Goal: Check status: Check status

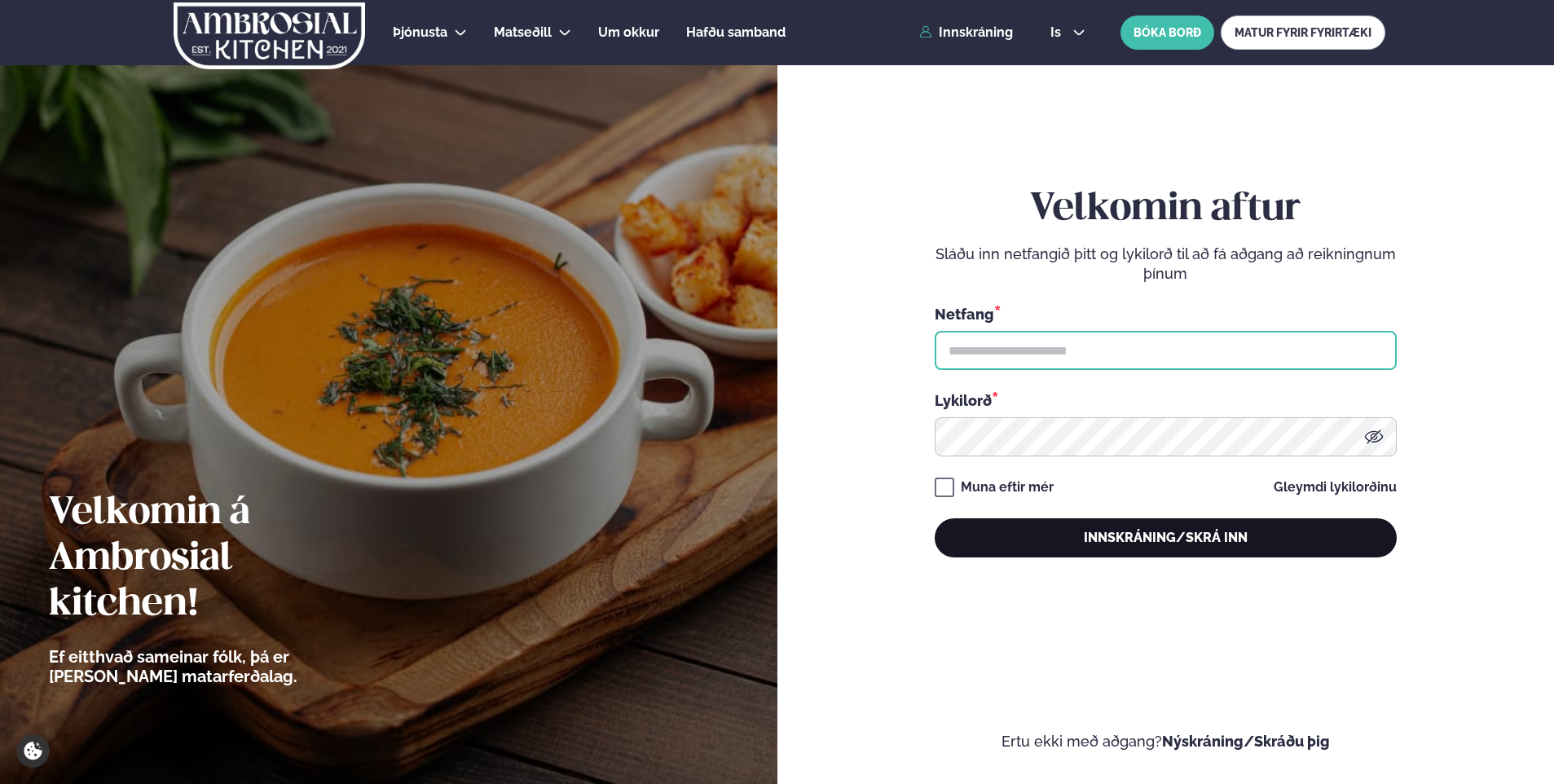
type input "**********"
click at [1207, 551] on button "Innskráning/Skrá inn" at bounding box center [1166, 537] width 462 height 39
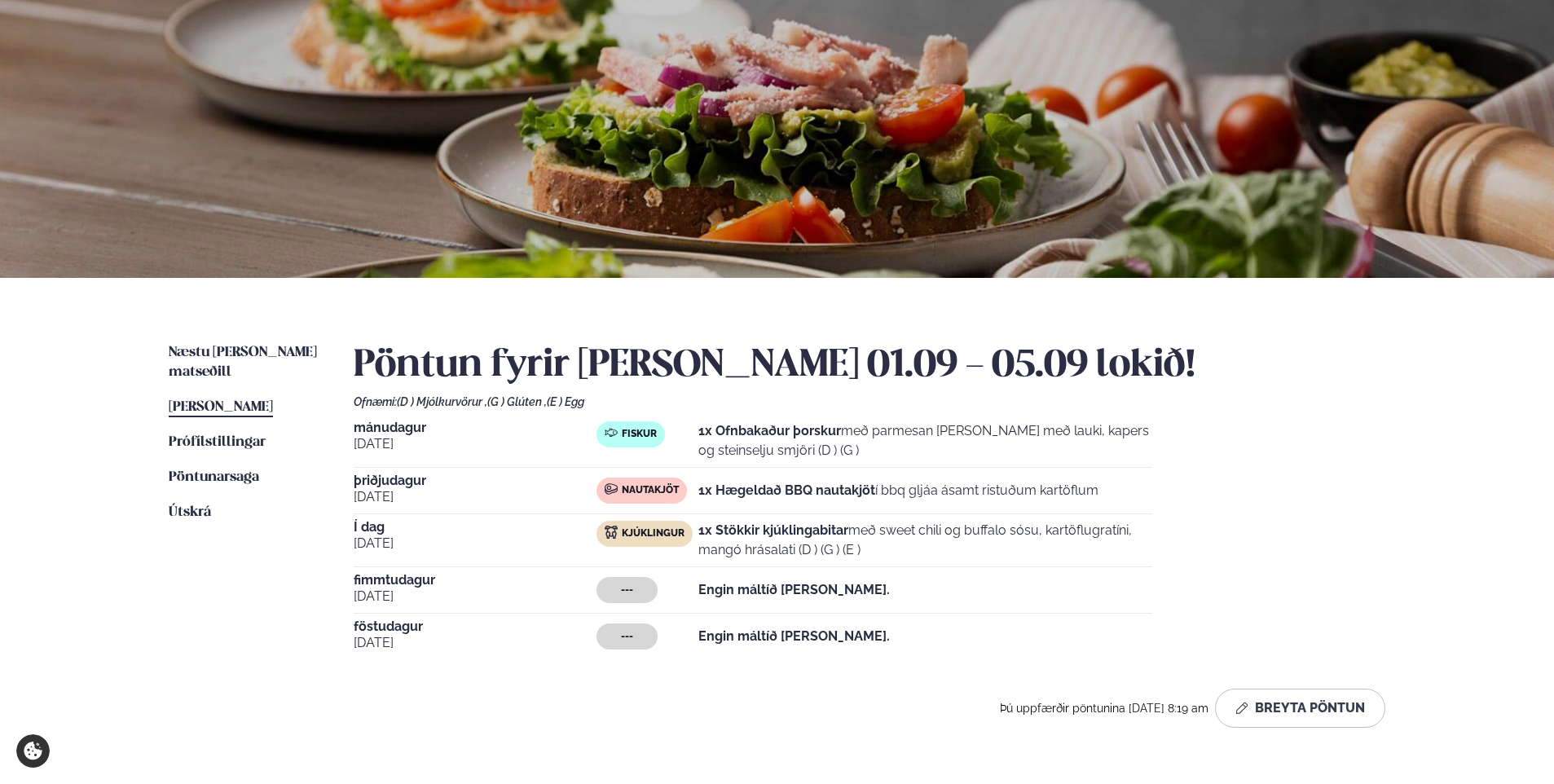
scroll to position [244, 0]
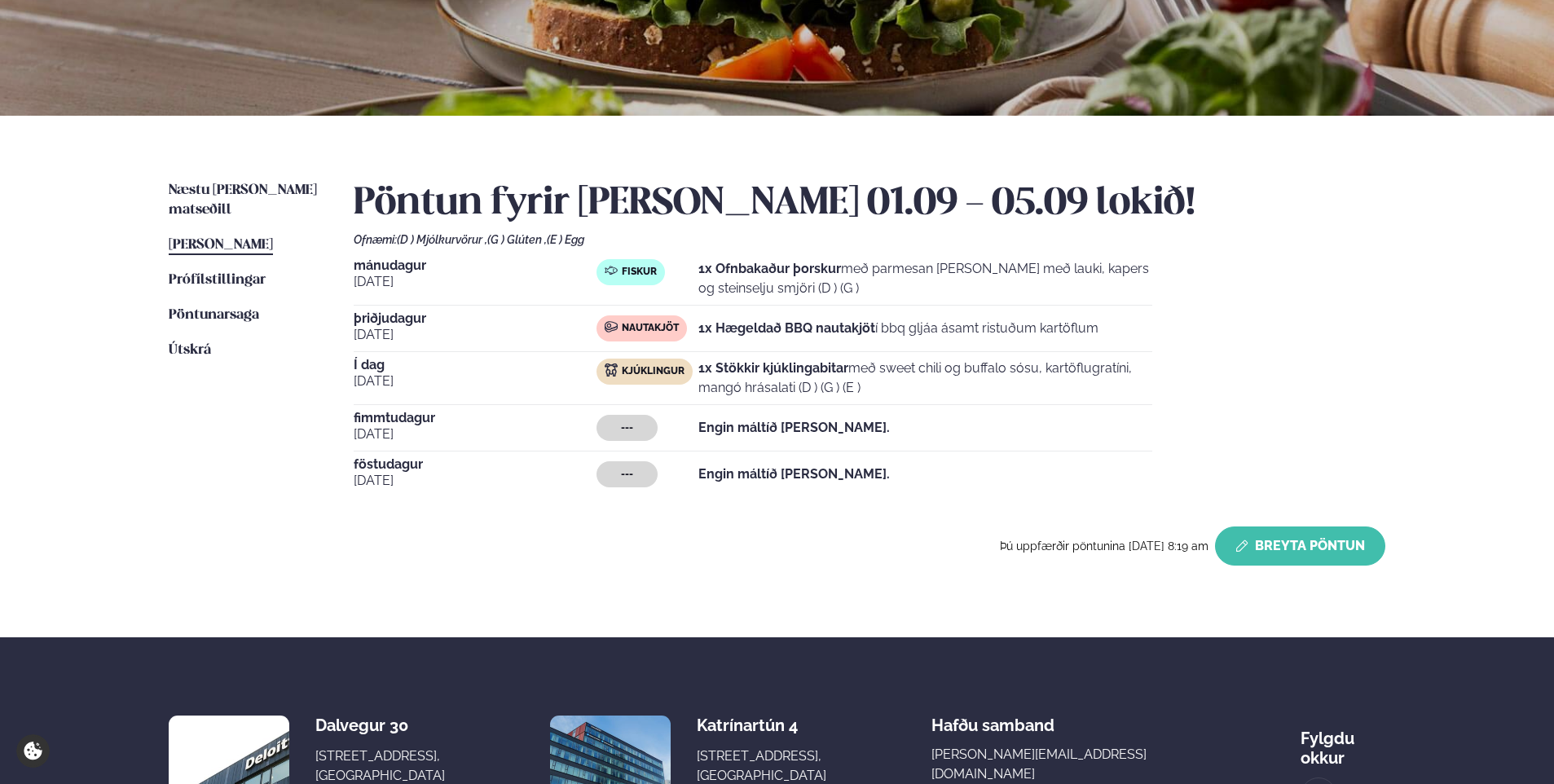
click at [1314, 551] on button "Breyta Pöntun" at bounding box center [1301, 545] width 170 height 39
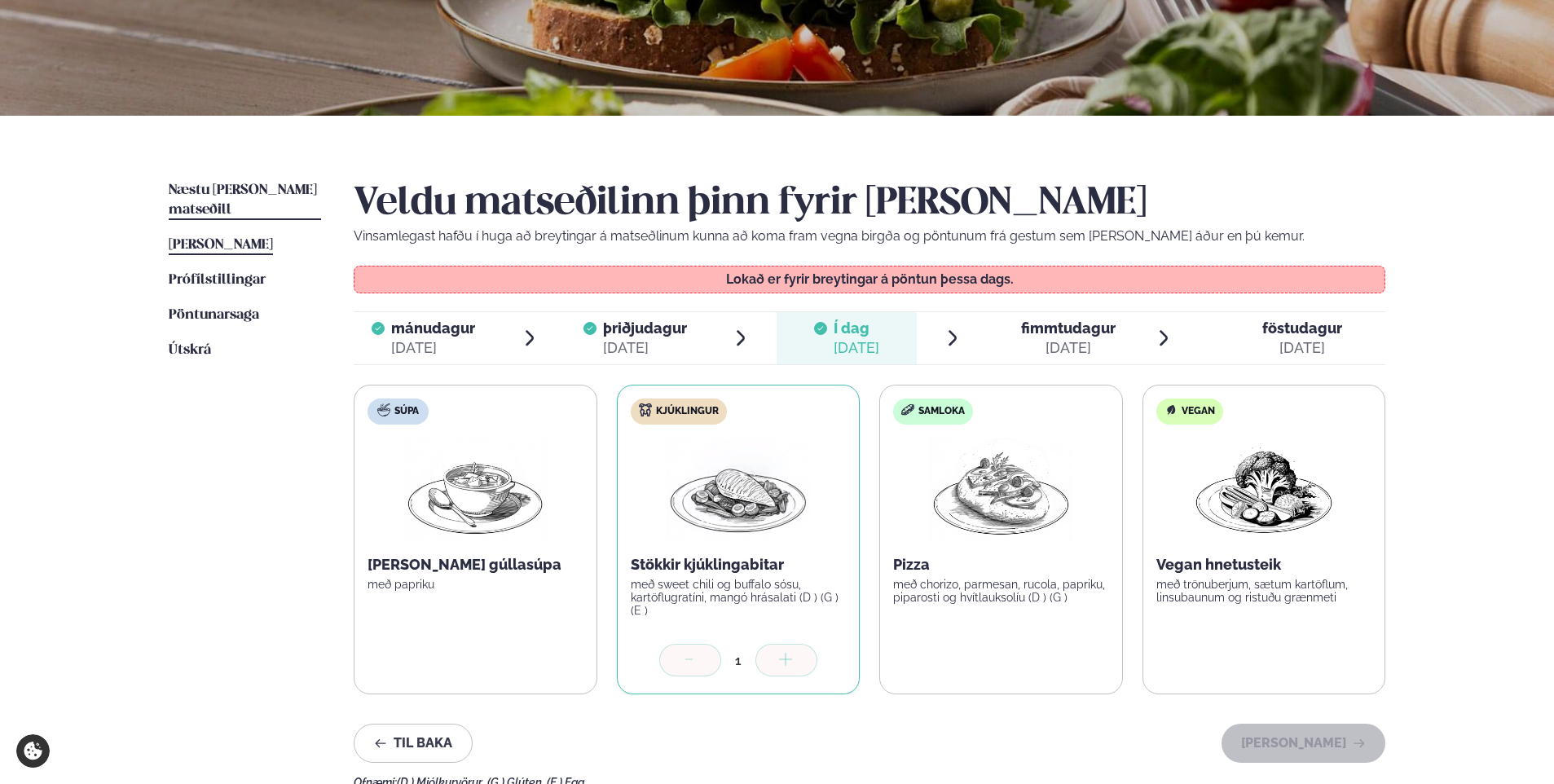
click at [261, 191] on span "Næstu viku matseðill" at bounding box center [242, 200] width 148 height 33
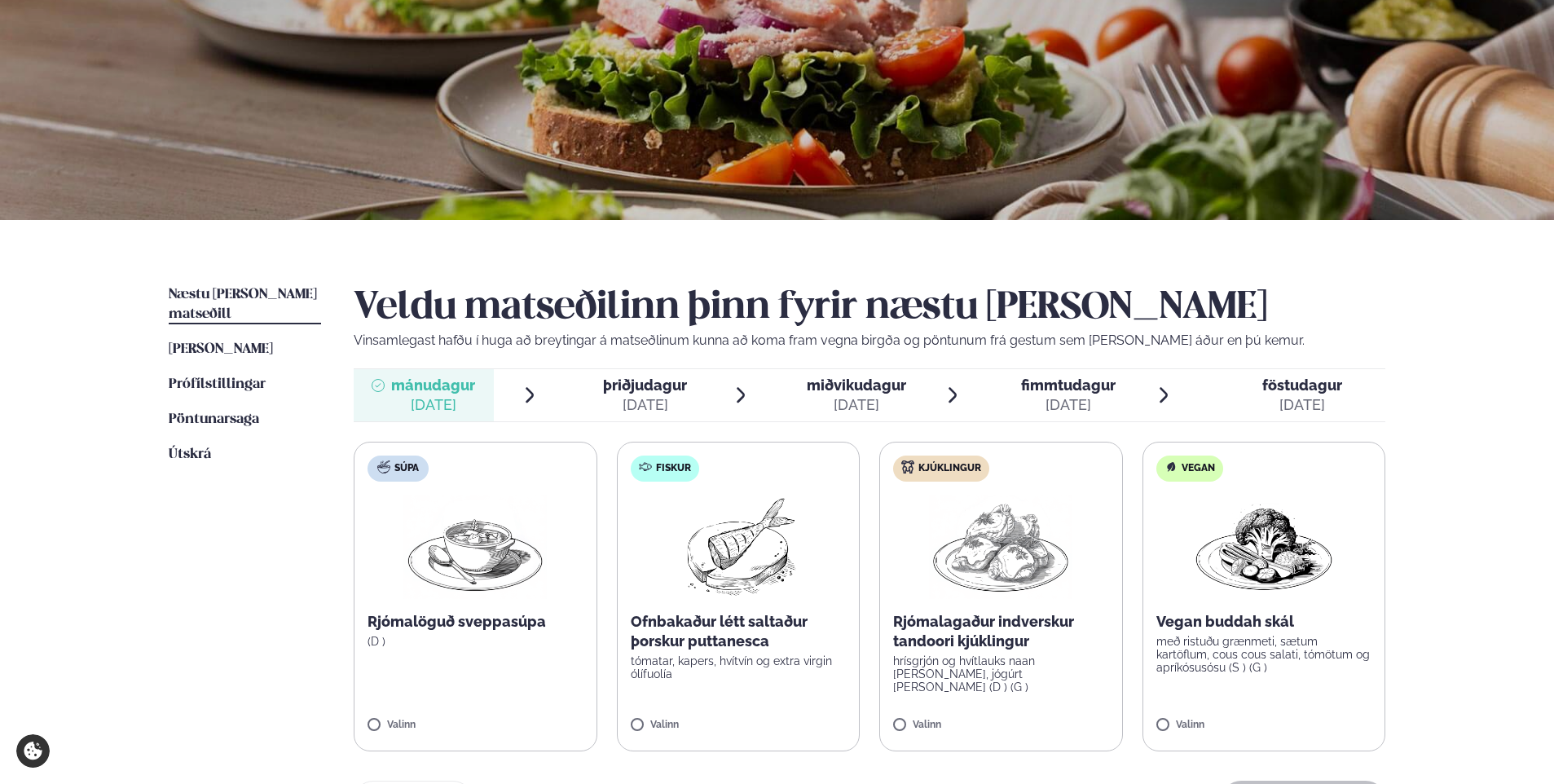
scroll to position [325, 0]
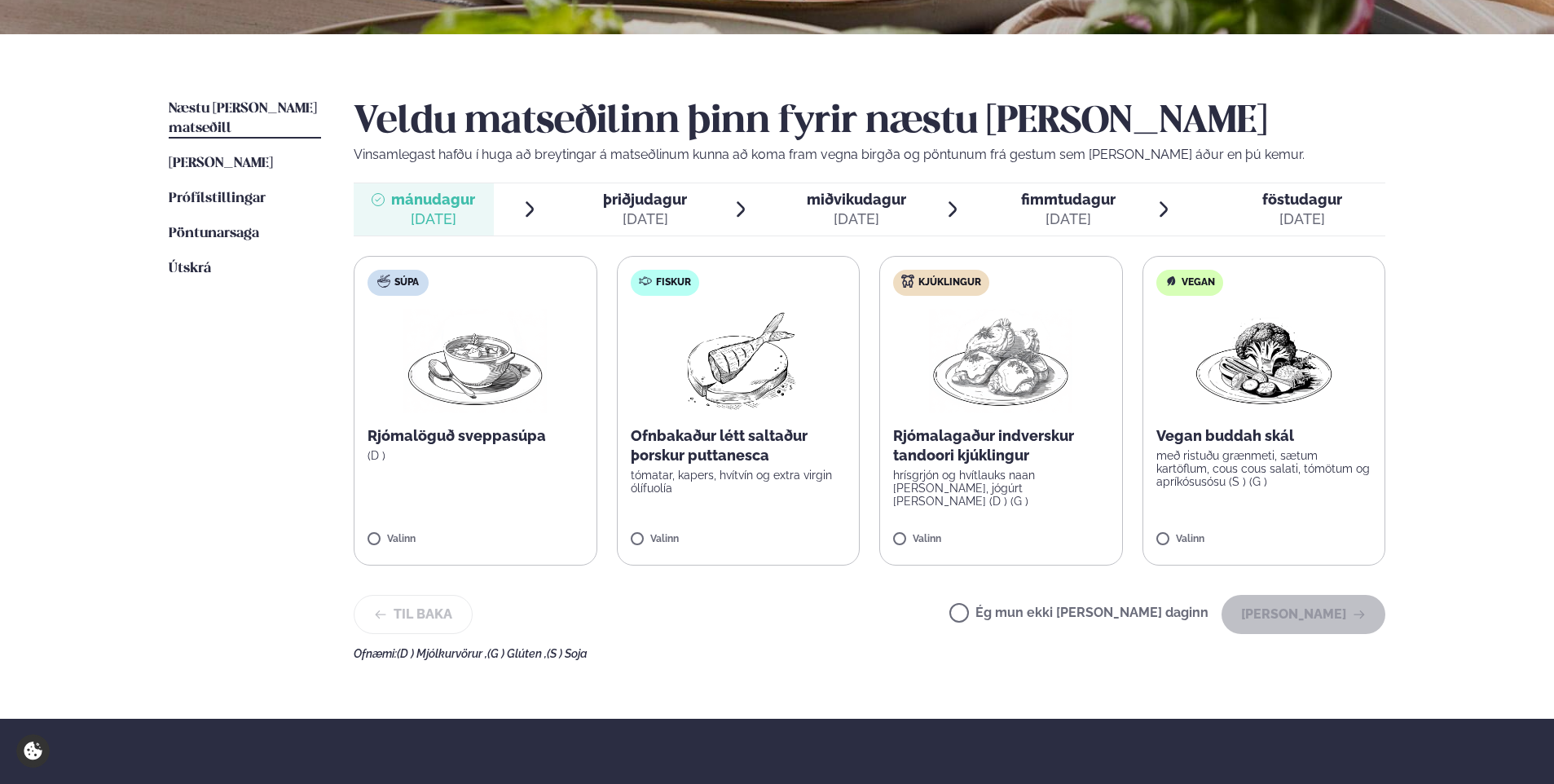
click at [605, 190] on span "þriðjudagur" at bounding box center [645, 199] width 84 height 18
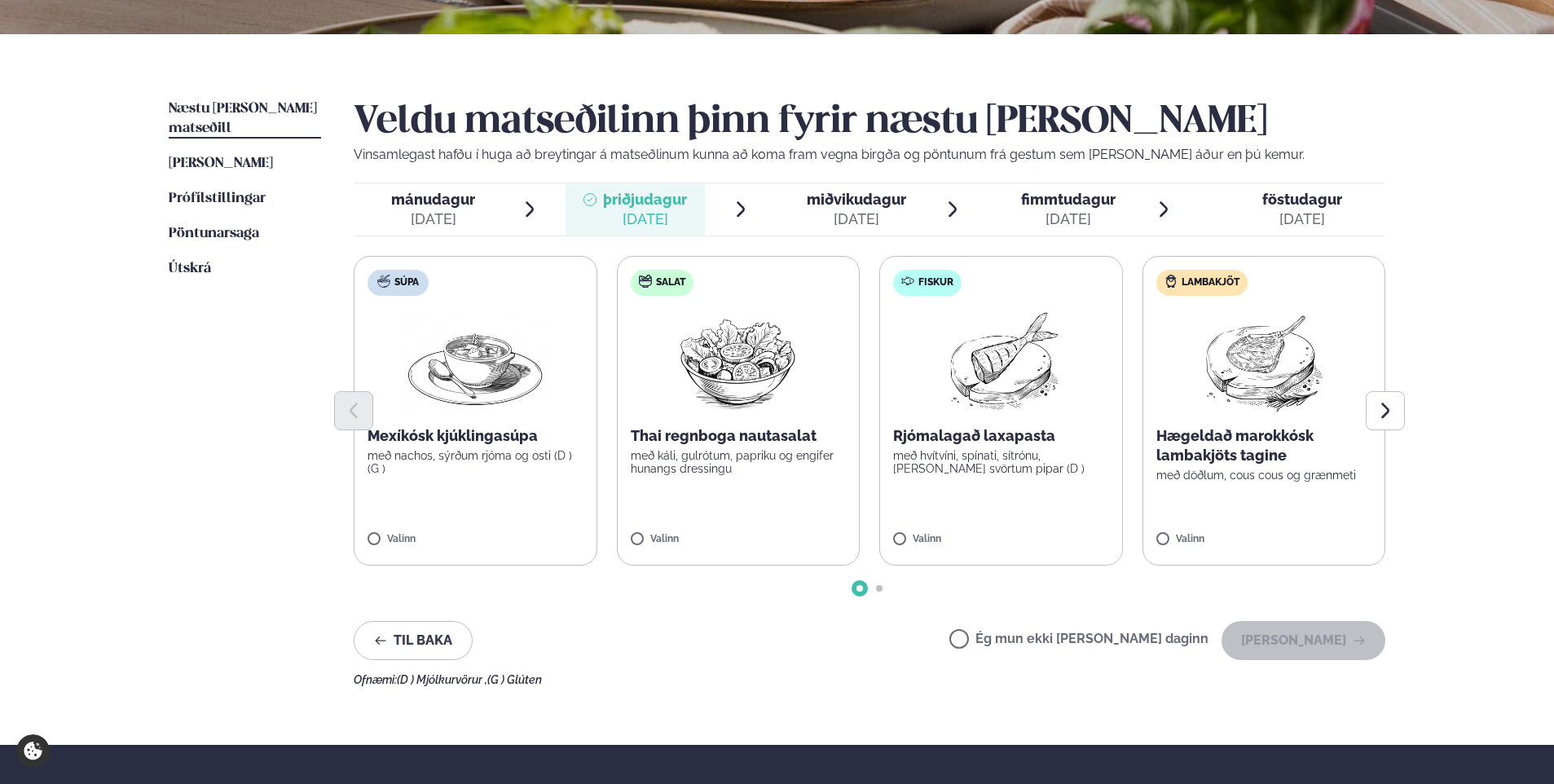
click at [892, 217] on div "sep. 10" at bounding box center [856, 218] width 99 height 19
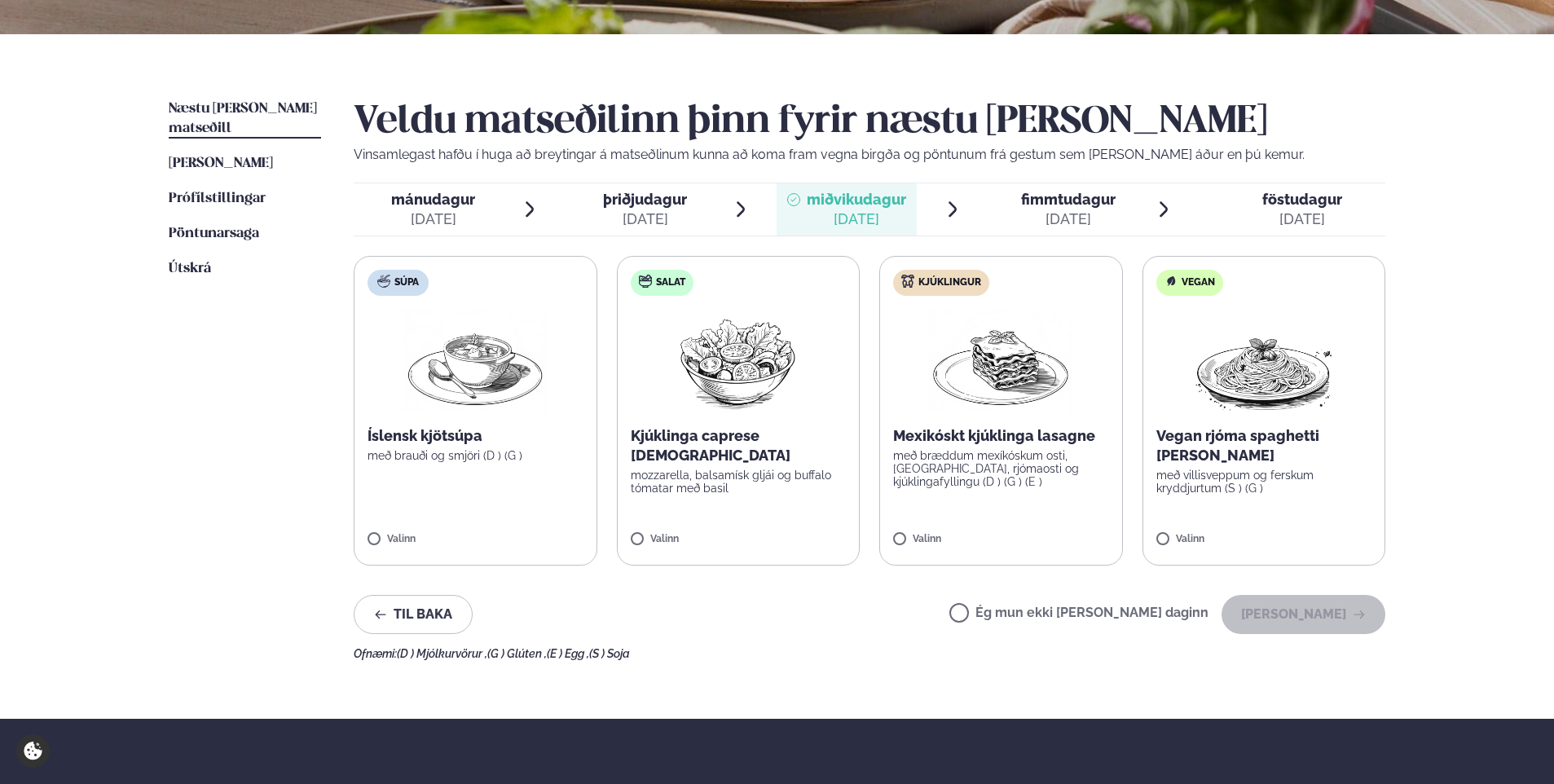
click at [1021, 224] on div "sep. 11" at bounding box center [1068, 218] width 94 height 19
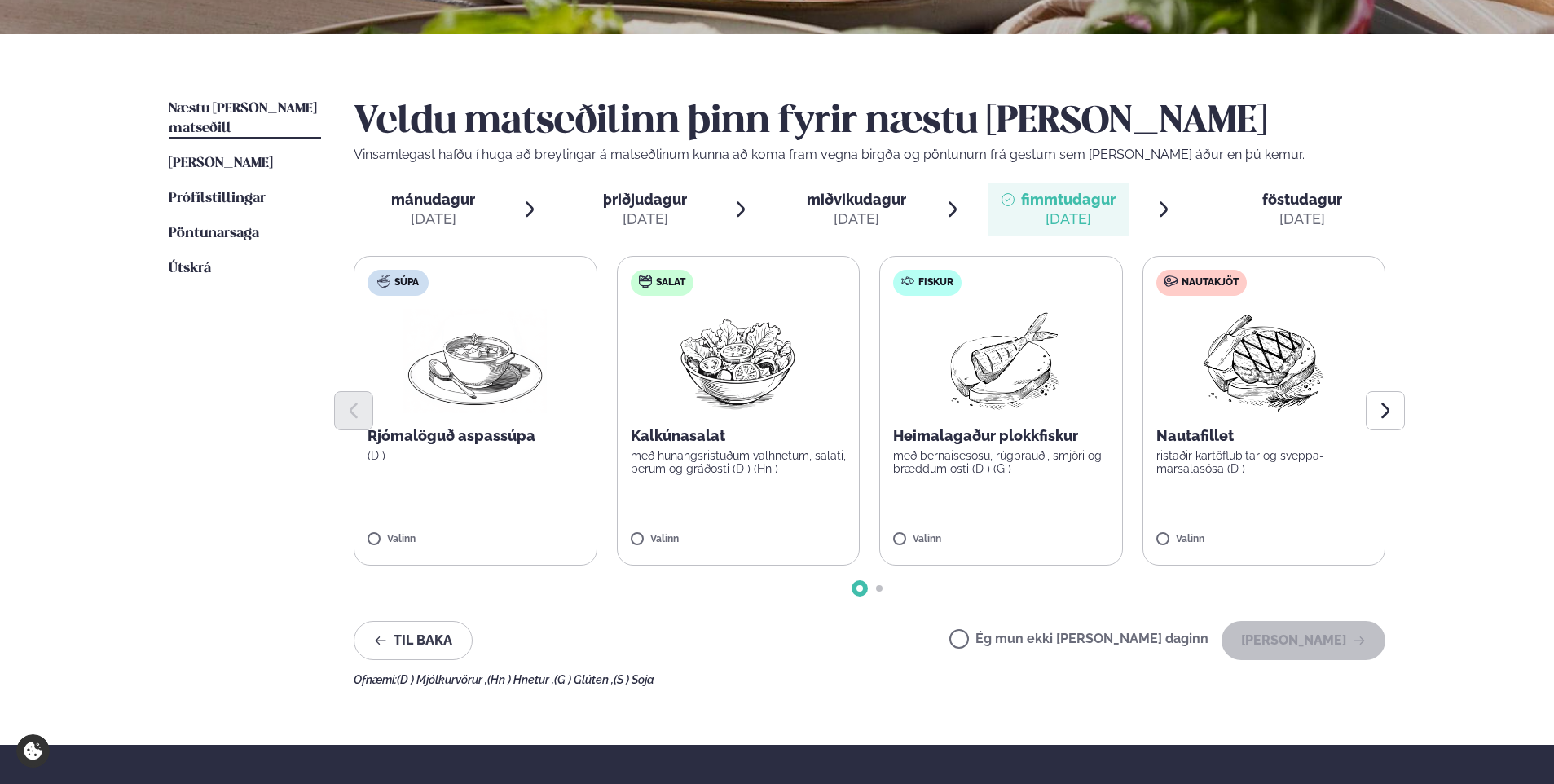
click at [1262, 223] on span "föstudagur fös. sep. 12" at bounding box center [1292, 209] width 186 height 52
